Goal: Transaction & Acquisition: Book appointment/travel/reservation

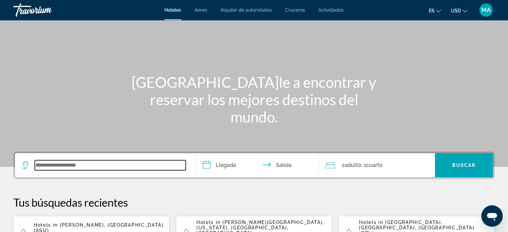
click at [144, 161] on input "Search widget" at bounding box center [110, 165] width 151 height 10
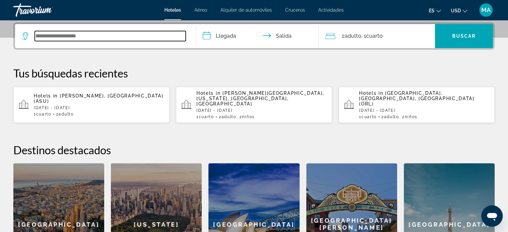
scroll to position [163, 0]
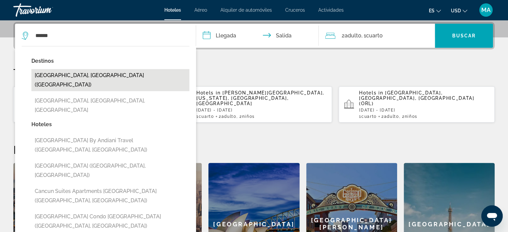
click at [95, 78] on button "[GEOGRAPHIC_DATA], [GEOGRAPHIC_DATA] ([GEOGRAPHIC_DATA])" at bounding box center [110, 80] width 158 height 22
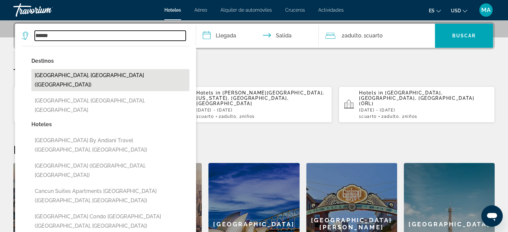
type input "**********"
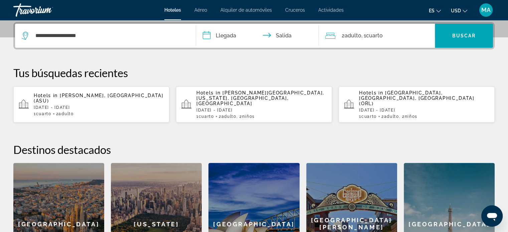
click at [242, 36] on input "**********" at bounding box center [259, 37] width 126 height 26
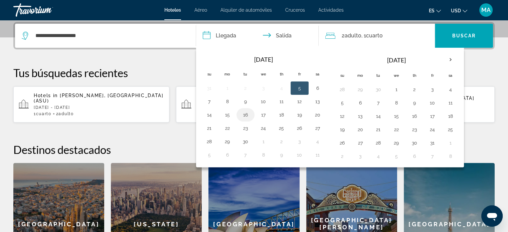
click at [246, 115] on button "16" at bounding box center [245, 114] width 11 height 9
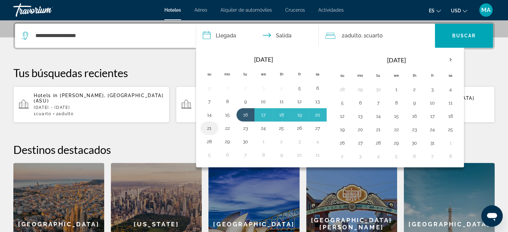
click at [208, 124] on button "21" at bounding box center [209, 128] width 11 height 9
type input "**********"
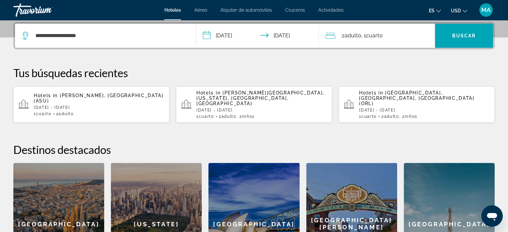
click at [370, 37] on span "Cuarto" at bounding box center [374, 35] width 17 height 6
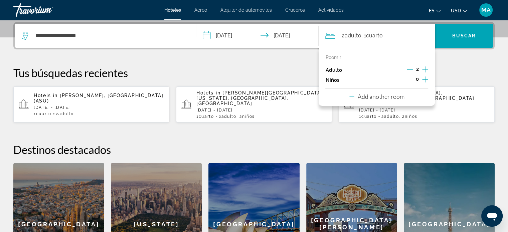
click at [427, 81] on icon "Increment children" at bounding box center [425, 79] width 6 height 8
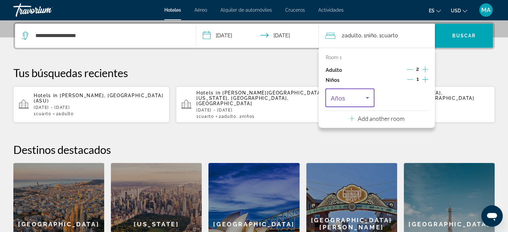
click at [370, 99] on icon "Travelers: 2 adults, 1 child" at bounding box center [367, 98] width 8 height 8
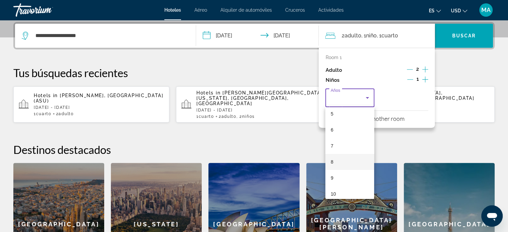
scroll to position [100, 0]
click at [347, 176] on mat-option "10" at bounding box center [349, 178] width 49 height 16
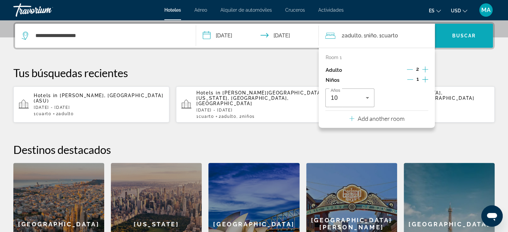
click at [461, 39] on span "Search widget" at bounding box center [464, 36] width 58 height 16
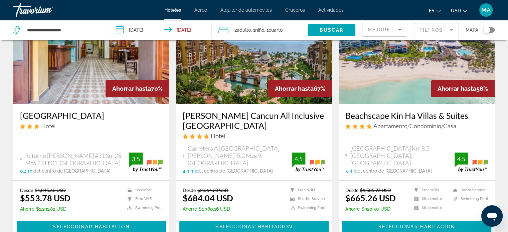
scroll to position [67, 0]
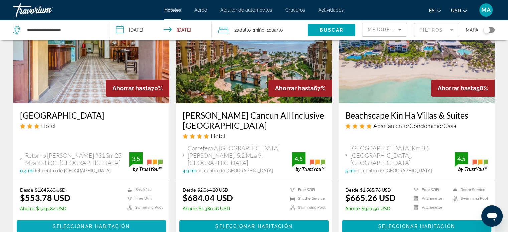
click at [88, 224] on span "Seleccionar habitación" at bounding box center [91, 226] width 77 height 5
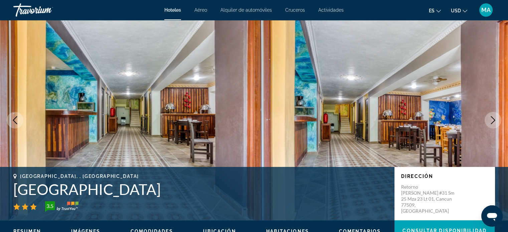
click at [494, 118] on icon "Next image" at bounding box center [493, 120] width 8 height 8
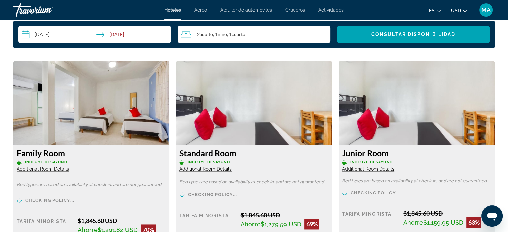
scroll to position [735, 0]
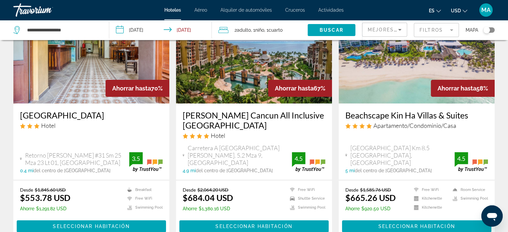
scroll to position [100, 0]
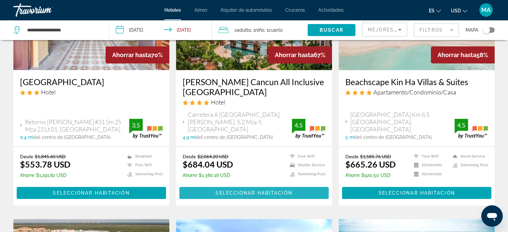
click at [257, 190] on span "Seleccionar habitación" at bounding box center [253, 192] width 77 height 5
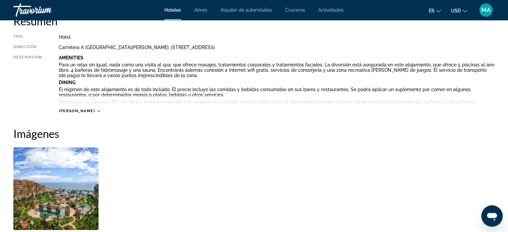
scroll to position [301, 0]
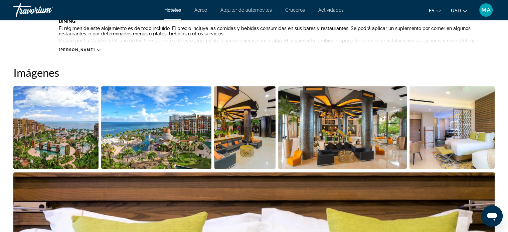
click at [67, 140] on img "Open full-screen image slider" at bounding box center [55, 127] width 85 height 83
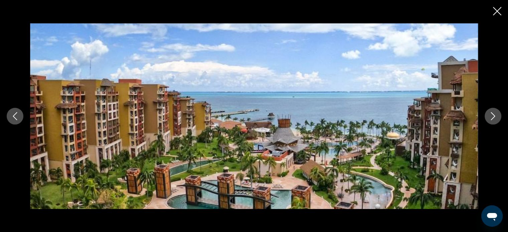
click at [491, 117] on icon "Next image" at bounding box center [493, 116] width 8 height 8
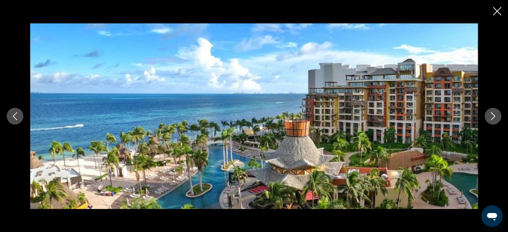
click at [491, 117] on icon "Next image" at bounding box center [493, 116] width 8 height 8
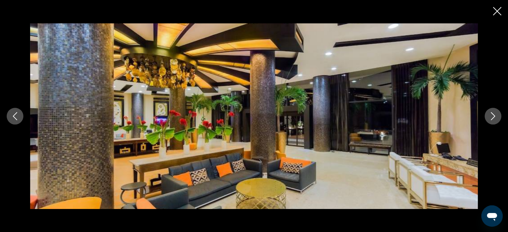
scroll to position [334, 0]
click at [493, 119] on icon "Next image" at bounding box center [493, 116] width 8 height 8
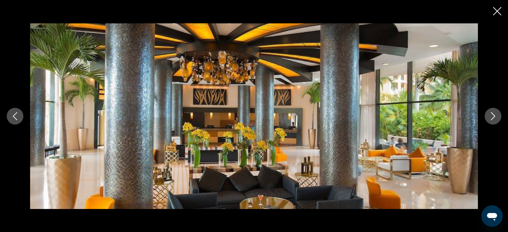
click at [493, 119] on icon "Next image" at bounding box center [493, 116] width 8 height 8
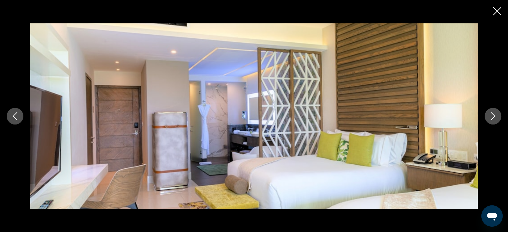
click at [493, 119] on icon "Next image" at bounding box center [493, 116] width 8 height 8
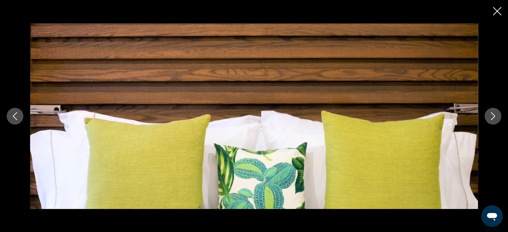
click at [493, 119] on icon "Next image" at bounding box center [493, 116] width 8 height 8
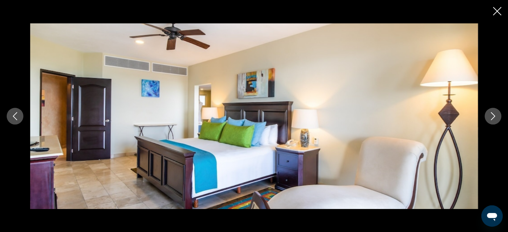
click at [493, 119] on icon "Next image" at bounding box center [493, 116] width 8 height 8
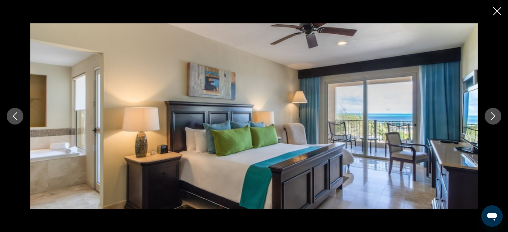
click at [493, 119] on icon "Next image" at bounding box center [493, 116] width 8 height 8
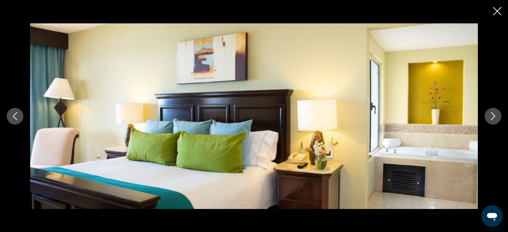
click at [493, 119] on icon "Next image" at bounding box center [493, 116] width 8 height 8
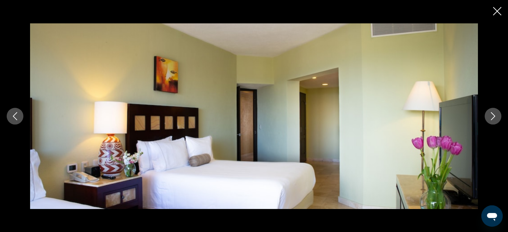
click at [493, 119] on icon "Next image" at bounding box center [493, 116] width 8 height 8
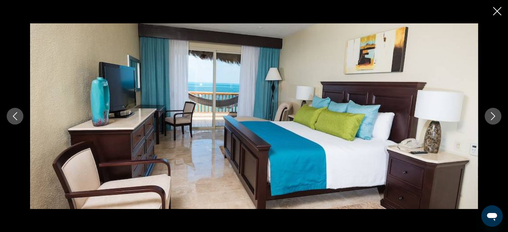
click at [493, 119] on icon "Next image" at bounding box center [493, 116] width 8 height 8
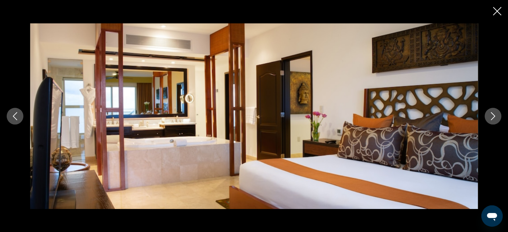
click at [493, 119] on icon "Next image" at bounding box center [493, 116] width 8 height 8
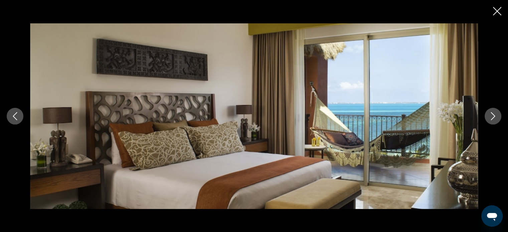
scroll to position [367, 0]
click at [494, 10] on icon "Close slideshow" at bounding box center [497, 11] width 8 height 8
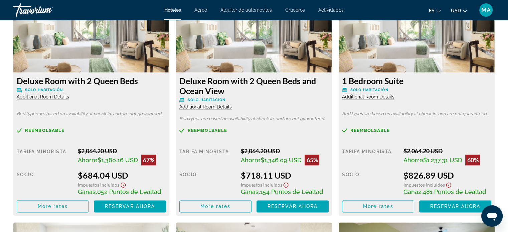
scroll to position [968, 0]
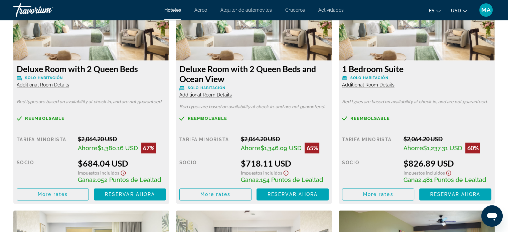
click at [205, 94] on span "Additional Room Details" at bounding box center [205, 94] width 52 height 5
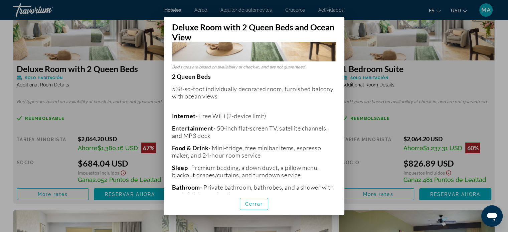
scroll to position [134, 0]
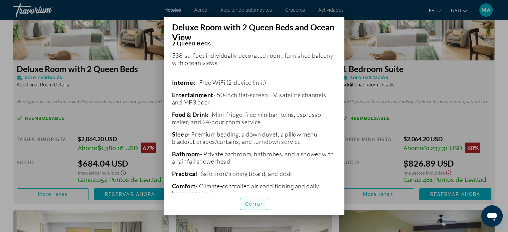
click at [254, 207] on span "button" at bounding box center [254, 204] width 28 height 16
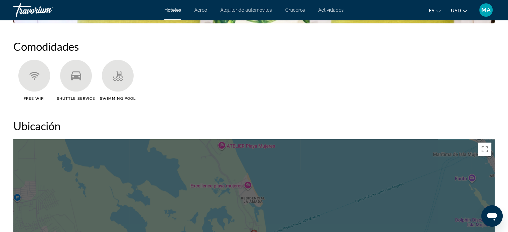
scroll to position [434, 0]
